Goal: Find specific page/section: Find specific page/section

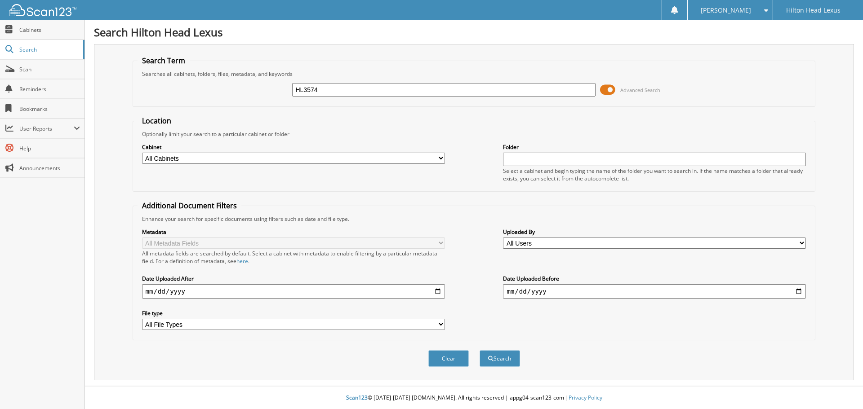
type input "HL3574"
click at [479, 350] on button "Search" at bounding box center [499, 358] width 40 height 17
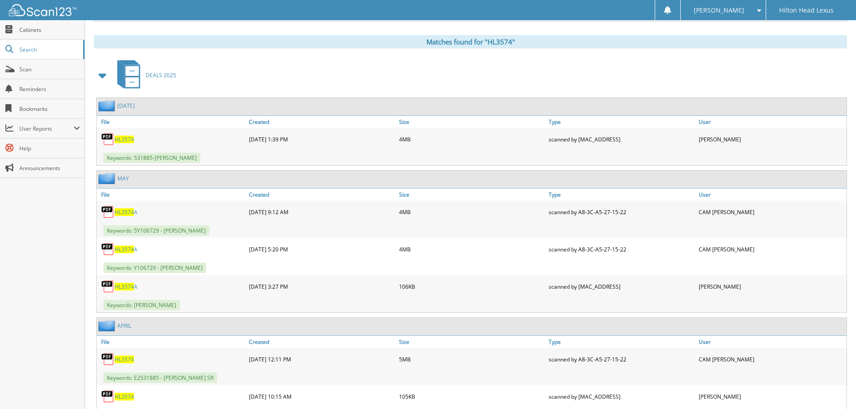
scroll to position [359, 0]
click at [134, 137] on div "HL3574" at bounding box center [172, 139] width 150 height 18
click at [133, 137] on span "HL3574" at bounding box center [124, 139] width 19 height 8
click at [125, 208] on link "HL3574 A" at bounding box center [126, 212] width 23 height 8
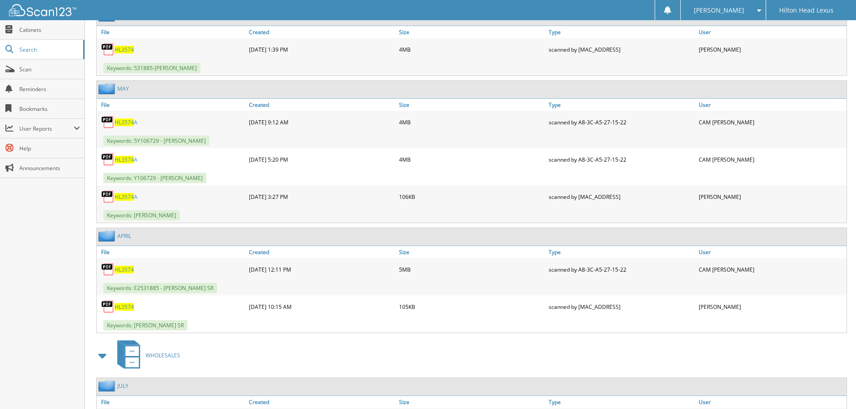
scroll to position [449, 0]
click at [125, 270] on span "HL3574" at bounding box center [124, 270] width 19 height 8
